Goal: Task Accomplishment & Management: Use online tool/utility

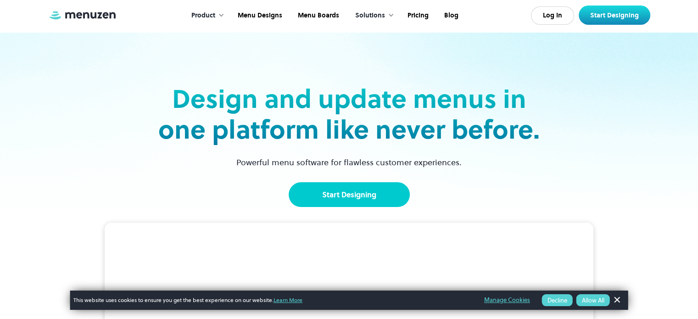
drag, startPoint x: 0, startPoint y: 0, endPoint x: 339, endPoint y: 191, distance: 389.5
click at [339, 191] on link "Start Designing" at bounding box center [349, 194] width 121 height 25
click at [345, 198] on link "Start Designing" at bounding box center [349, 194] width 121 height 25
